Goal: Navigation & Orientation: Go to known website

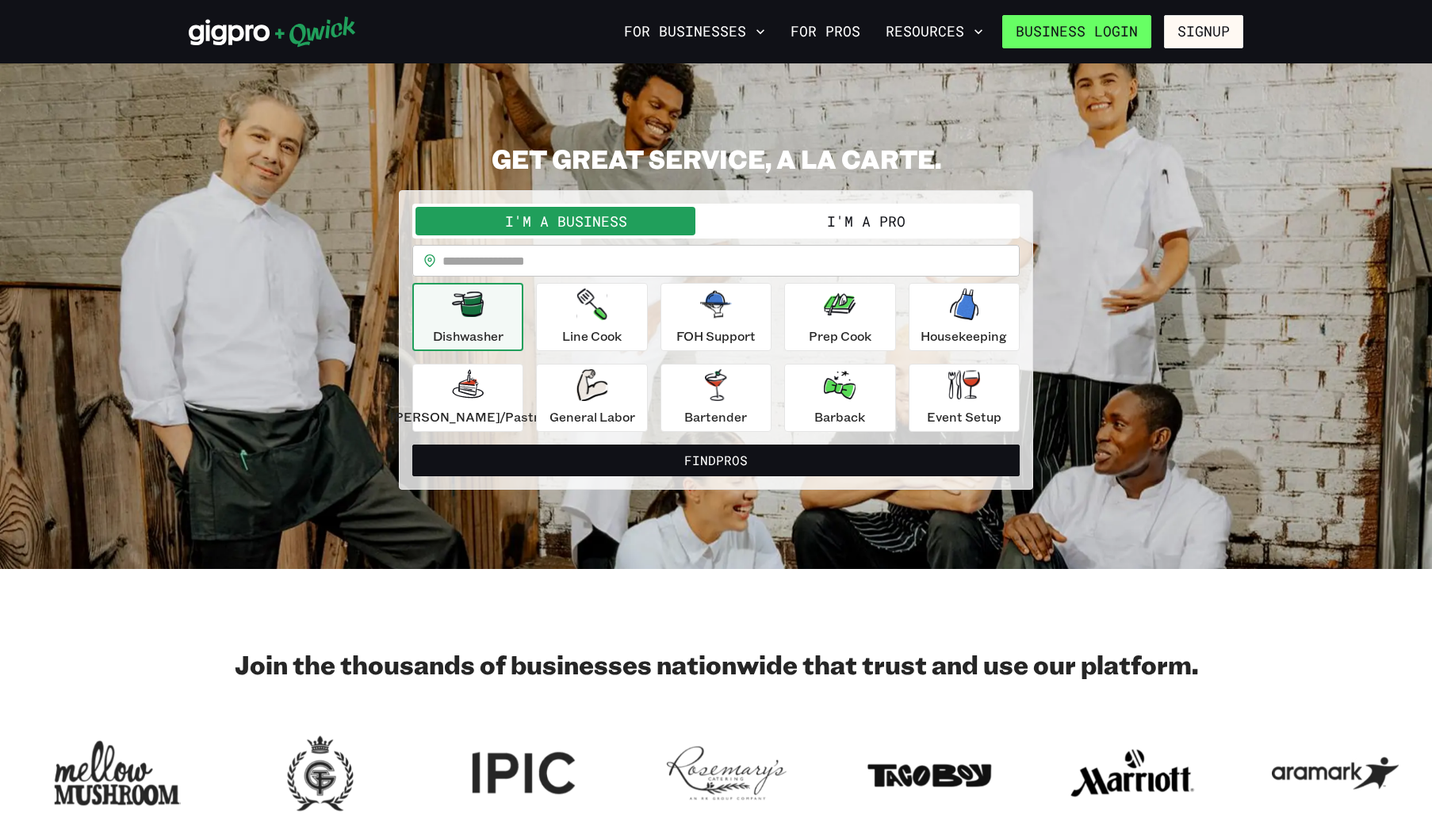
click at [1112, 33] on link "Business Login" at bounding box center [1076, 32] width 149 height 34
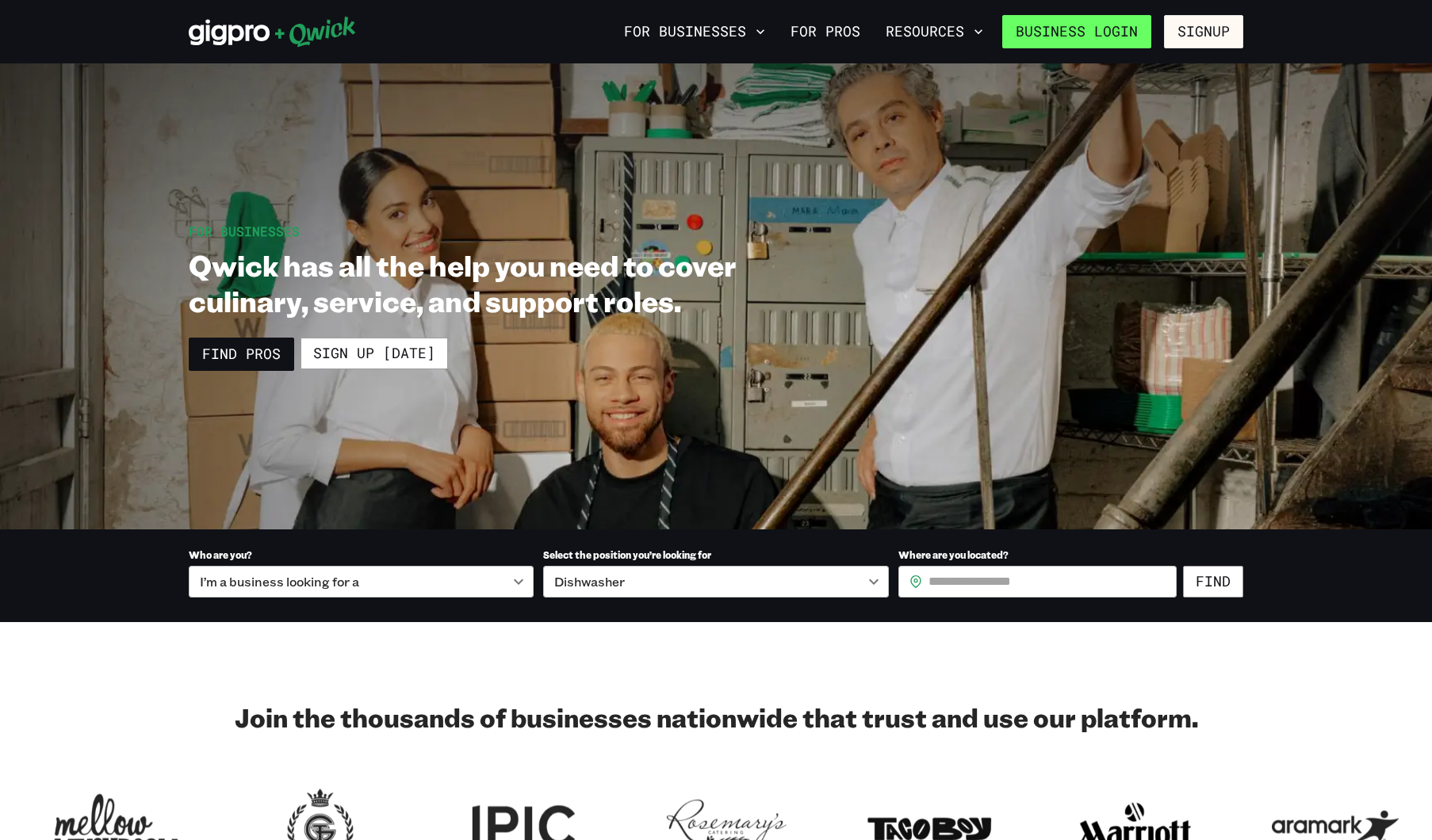
click at [1084, 44] on link "Business Login" at bounding box center [1076, 32] width 149 height 34
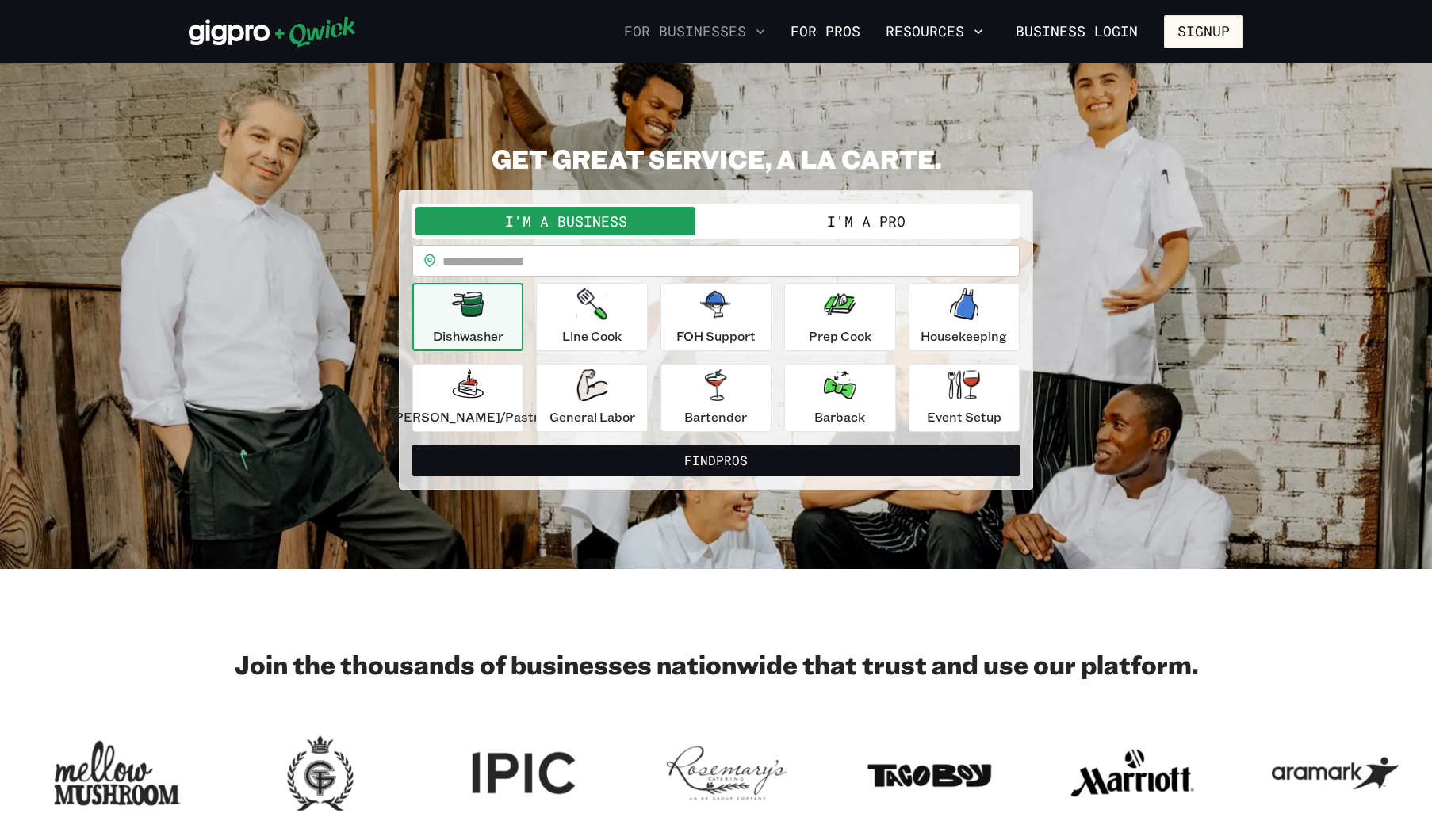
click at [764, 31] on icon "button" at bounding box center [760, 32] width 8 height 5
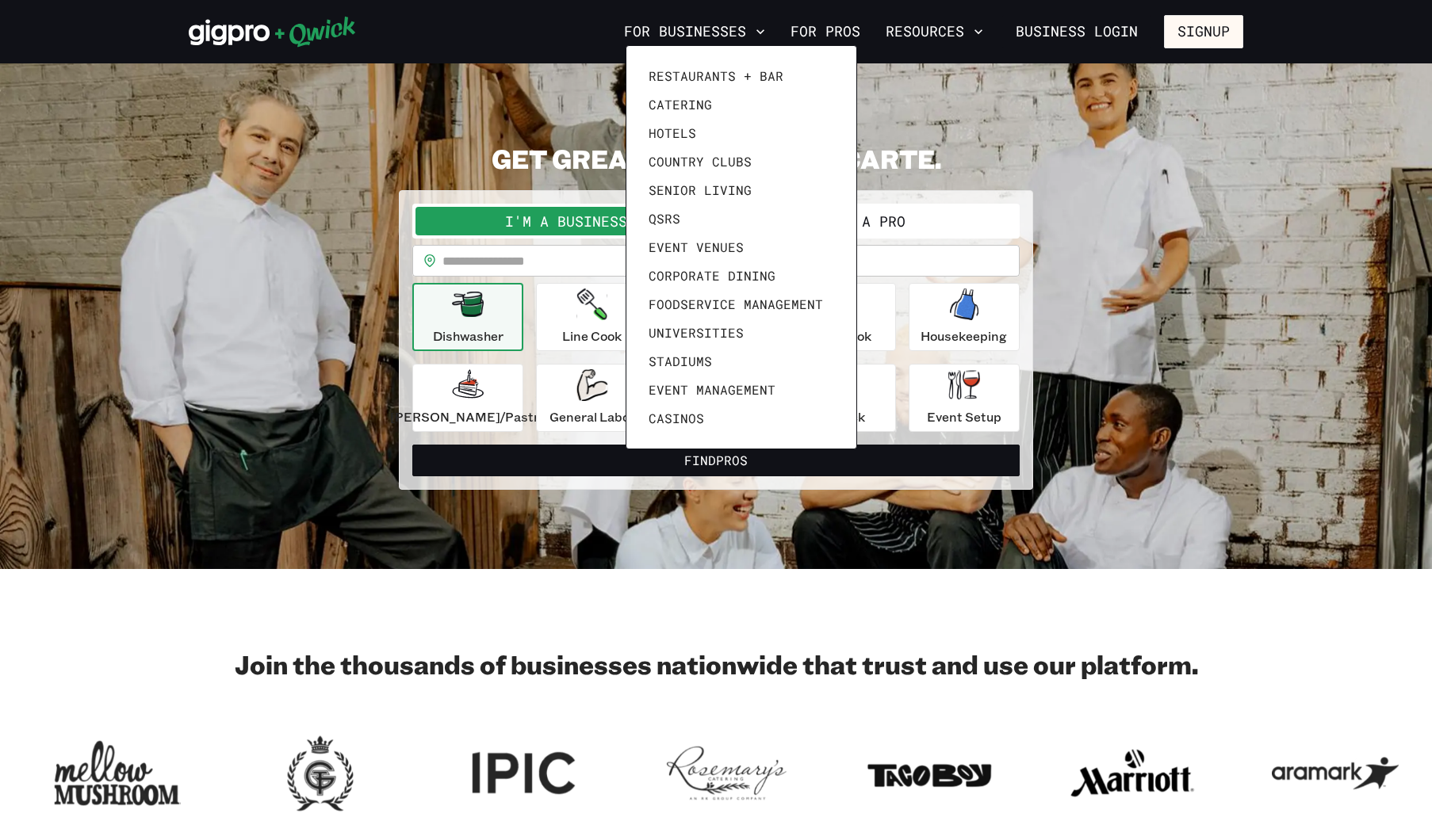
click at [1110, 32] on div at bounding box center [716, 420] width 1432 height 840
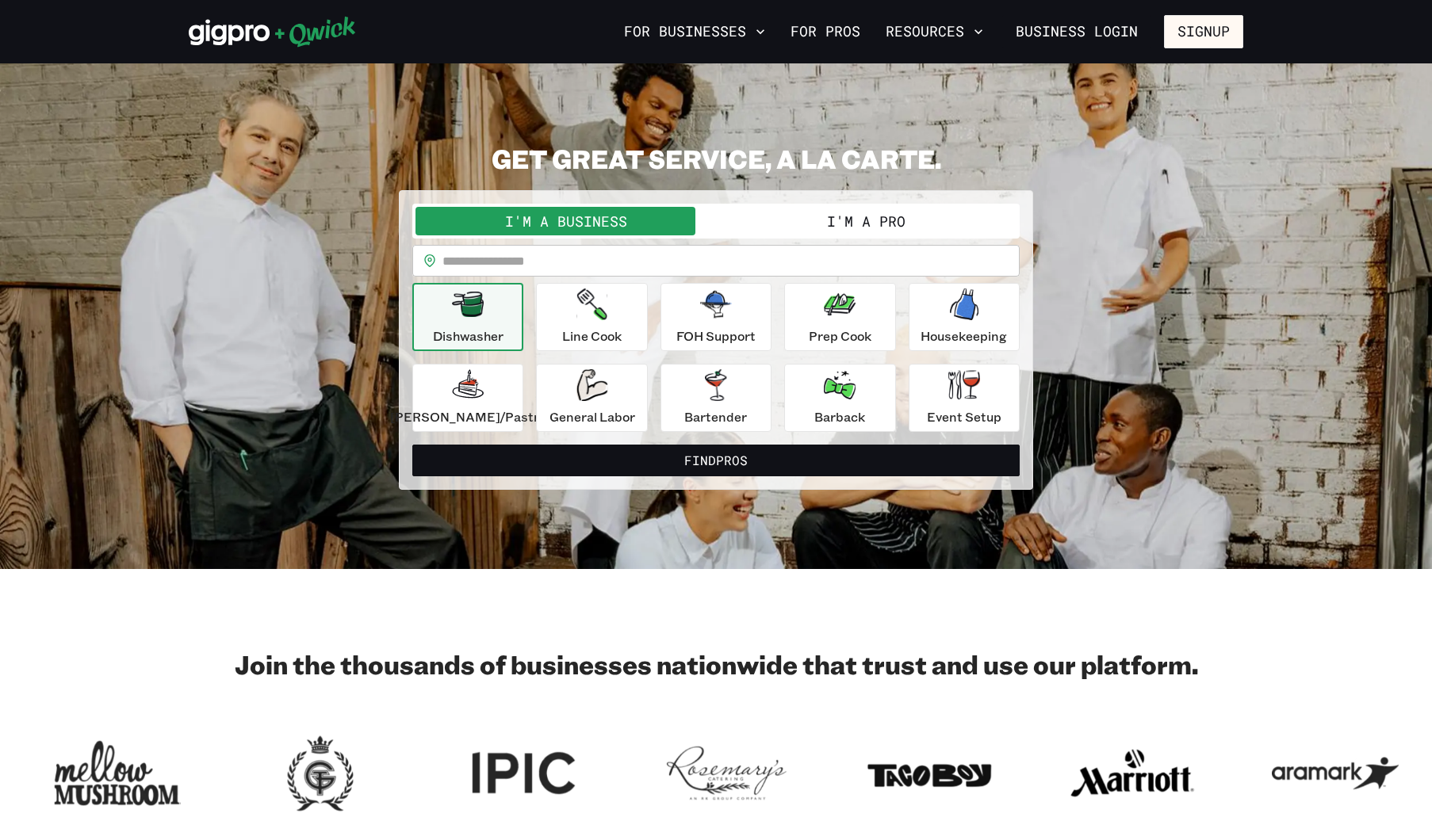
click at [1110, 32] on link "Business Login" at bounding box center [1076, 32] width 149 height 34
